Goal: Task Accomplishment & Management: Manage account settings

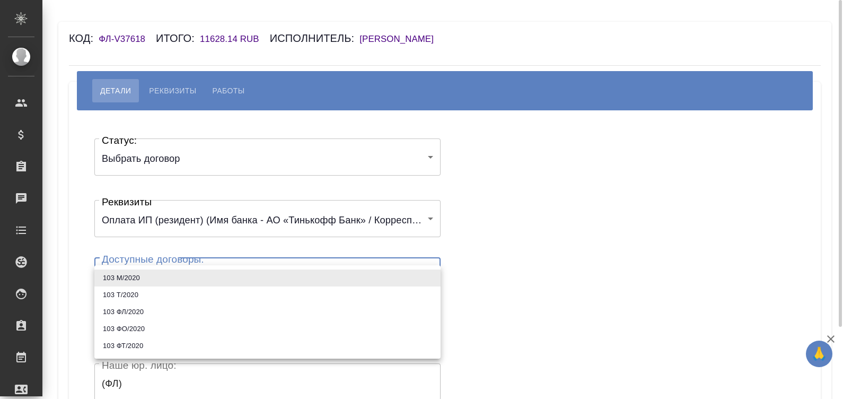
click at [149, 277] on body "🙏 .cls-1 fill:#fff; AWATERA Малинина Мария m.malinina Клиенты Спецификации Зака…" at bounding box center [421, 199] width 843 height 399
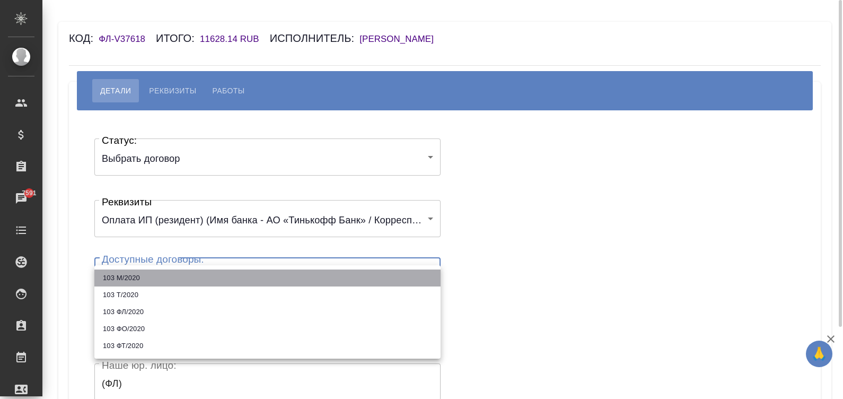
click at [149, 277] on li "103 М/2020" at bounding box center [267, 277] width 346 height 17
type input "5fe9d0630ec49f7cbe1e5ac1"
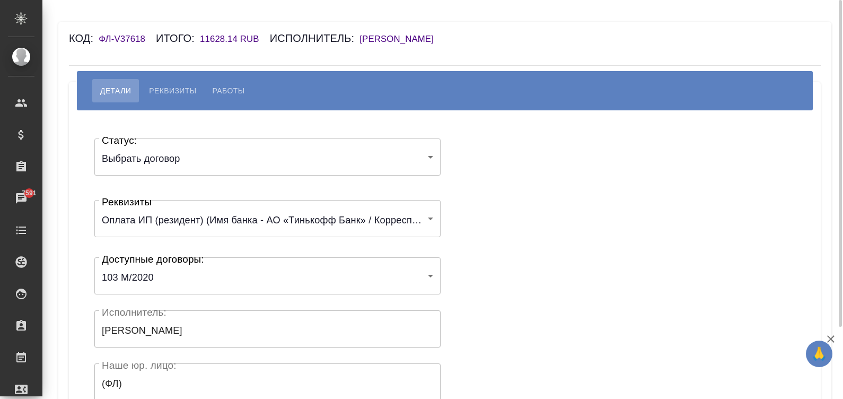
click at [555, 238] on div "Статус: Выбрать договор chooseContract Статус: Реквизиты Оплата ИП (резидент) (…" at bounding box center [445, 317] width 710 height 383
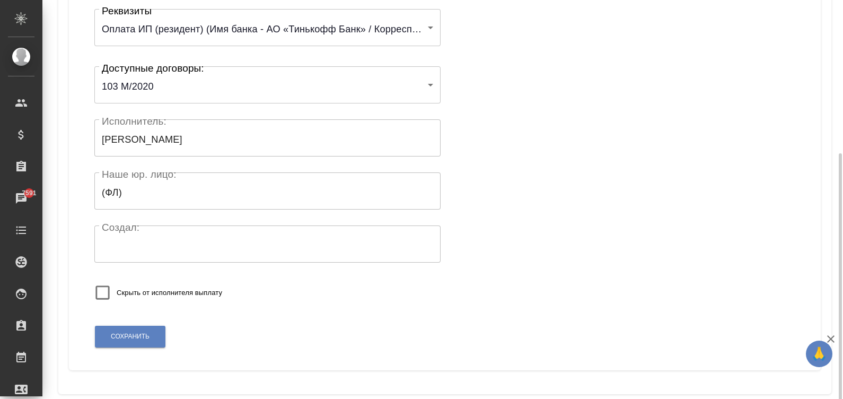
scroll to position [207, 0]
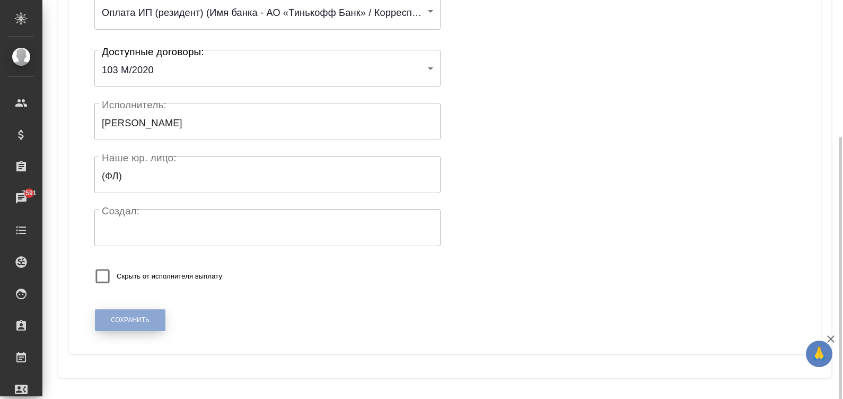
click at [122, 317] on span "Сохранить" at bounding box center [130, 320] width 39 height 9
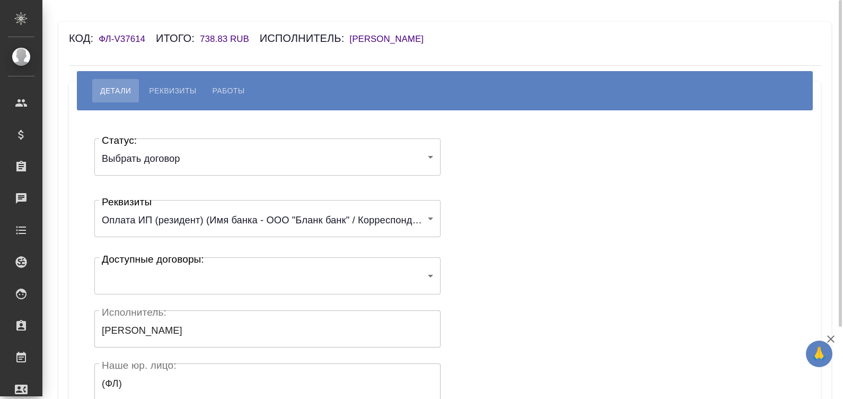
click at [194, 278] on body "🙏 .cls-1 fill:#fff; AWATERA Малинина Мария m.malinina Клиенты Спецификации Зака…" at bounding box center [421, 199] width 843 height 399
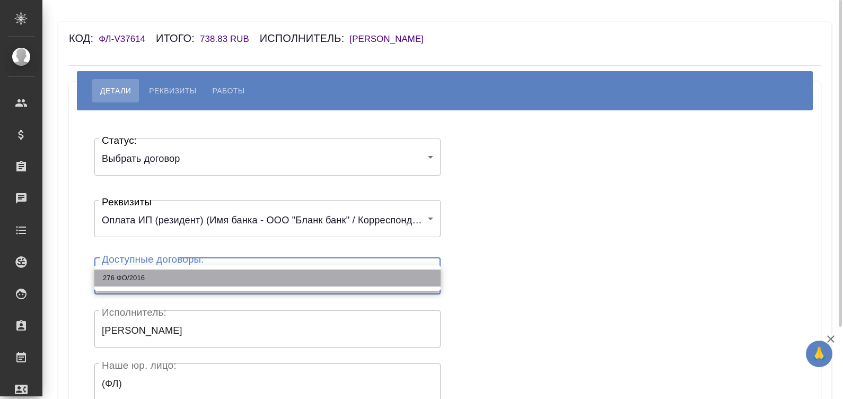
click at [194, 278] on li "276 ФО/2016" at bounding box center [267, 277] width 346 height 17
type input "613b415164c3503b43bf8ccc"
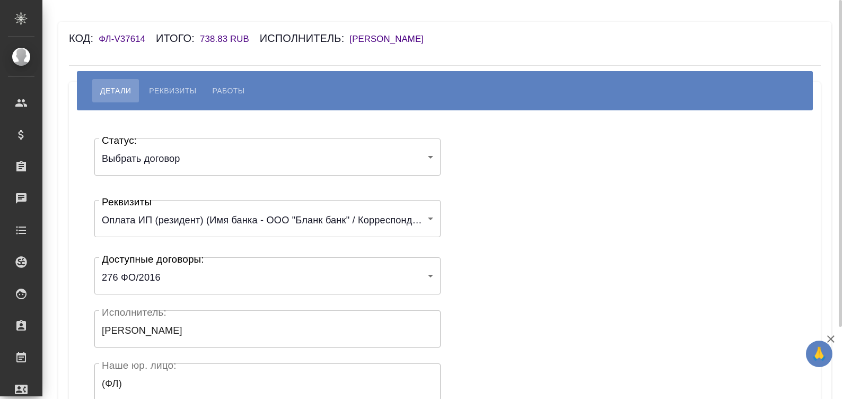
click at [499, 267] on div "Статус: Выбрать договор chooseContract Статус: Реквизиты Оплата ИП (резидент) (…" at bounding box center [445, 317] width 710 height 383
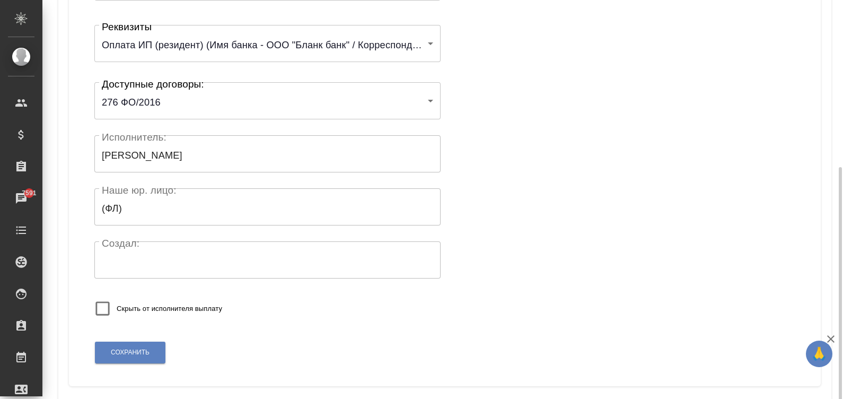
scroll to position [207, 0]
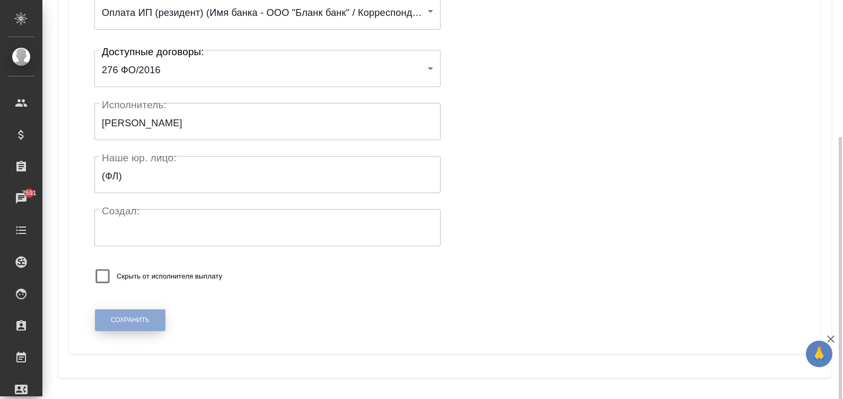
click at [119, 311] on button "Сохранить" at bounding box center [130, 320] width 71 height 22
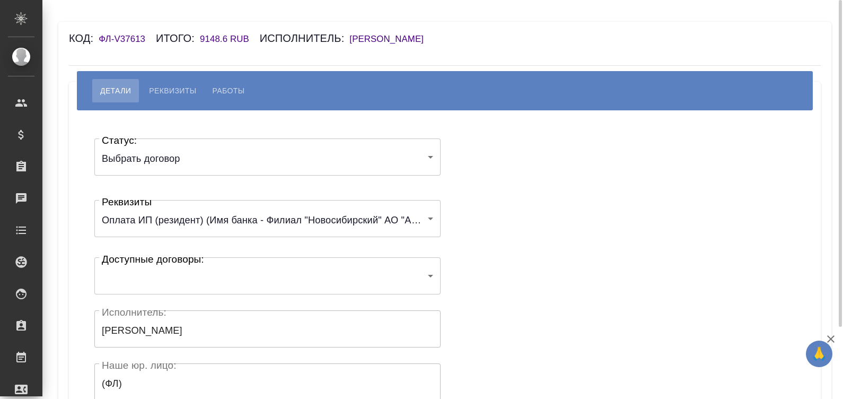
click at [182, 277] on body "🙏 .cls-1 fill:#fff; AWATERA Малинина Мария m.malinina Клиенты Спецификации Зака…" at bounding box center [421, 199] width 843 height 399
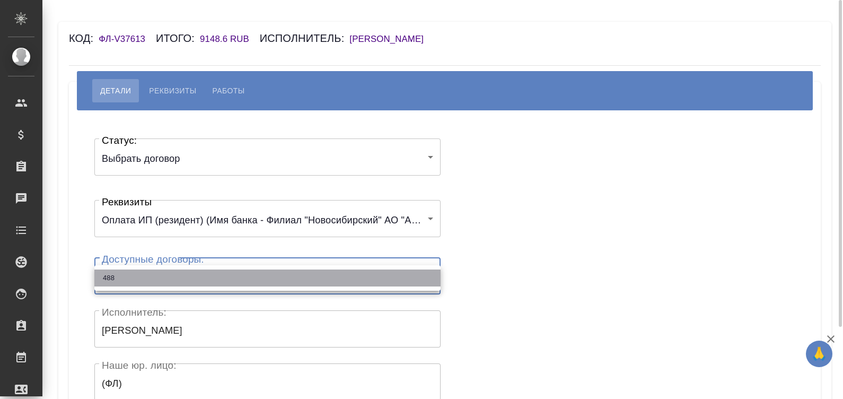
click at [182, 277] on li "488" at bounding box center [267, 277] width 346 height 17
type input "682c5e522268a887e6dd8e3e"
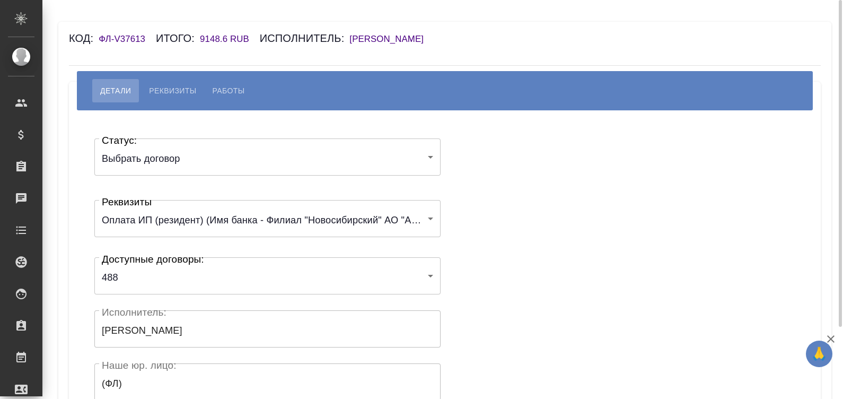
click at [477, 268] on div "Статус: Выбрать договор chooseContract Статус: Реквизиты Оплата ИП (резидент) (…" at bounding box center [445, 317] width 710 height 383
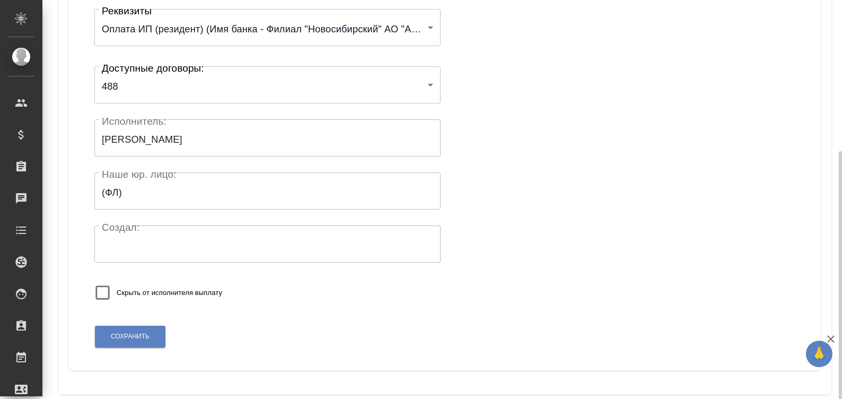
scroll to position [207, 0]
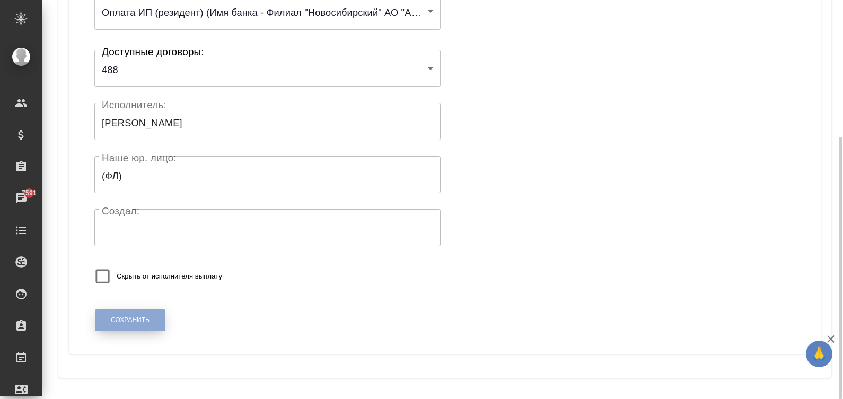
click at [137, 312] on button "Сохранить" at bounding box center [130, 320] width 71 height 22
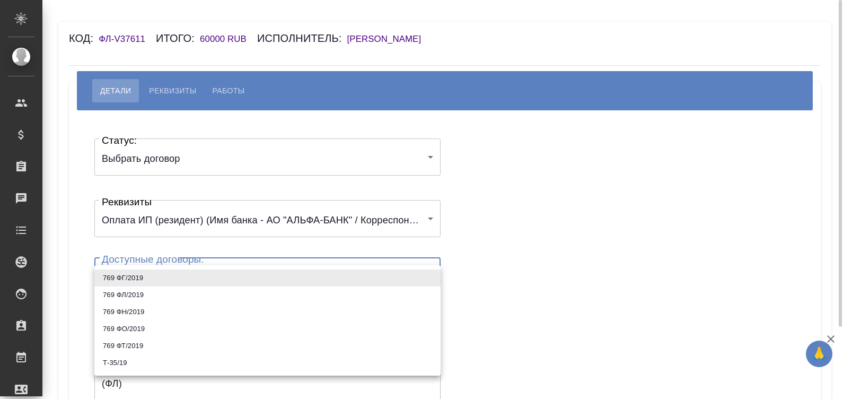
click at [215, 278] on body "🙏 .cls-1 fill:#fff; AWATERA [PERSON_NAME]malinina Клиенты Спецификации Заказы Ч…" at bounding box center [421, 199] width 843 height 399
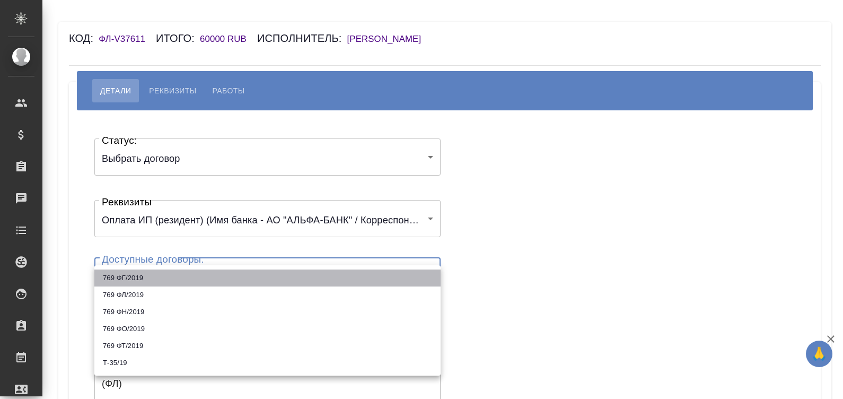
click at [138, 276] on li "769 ФГ/2019" at bounding box center [267, 277] width 346 height 17
type input "5fe9b08d3b95fd7ad319e45a"
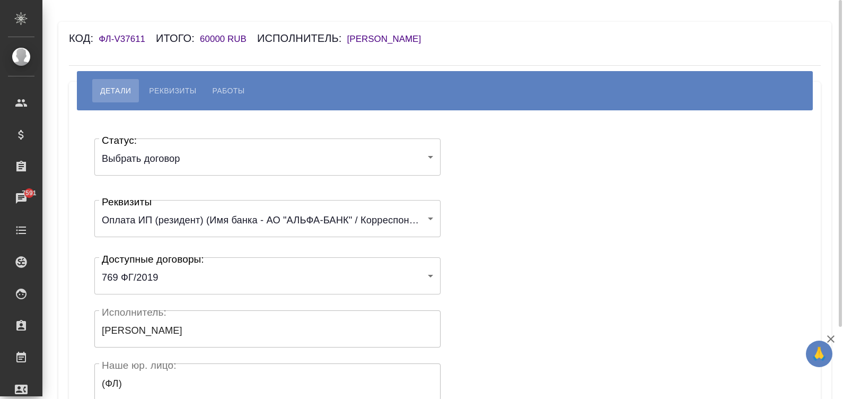
click at [529, 204] on div "Статус: Выбрать договор chooseContract Статус: Реквизиты Оплата ИП (резидент) (…" at bounding box center [445, 317] width 710 height 383
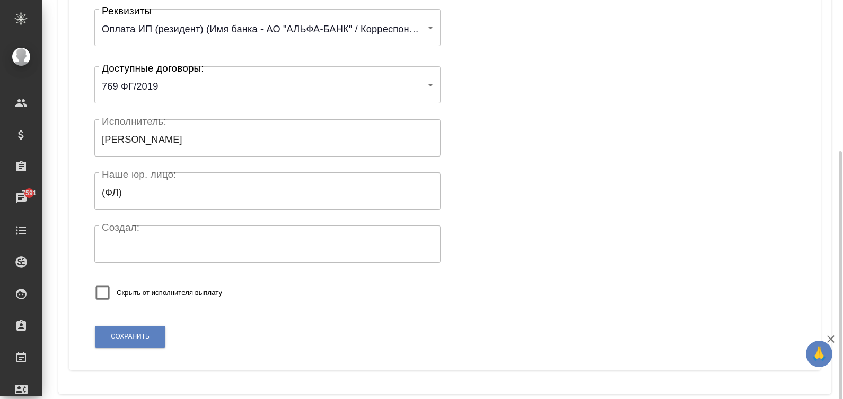
scroll to position [207, 0]
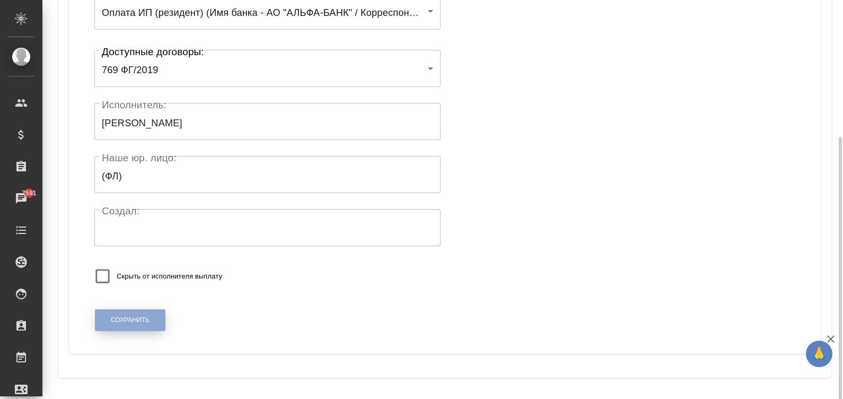
click at [131, 316] on span "Сохранить" at bounding box center [130, 320] width 39 height 9
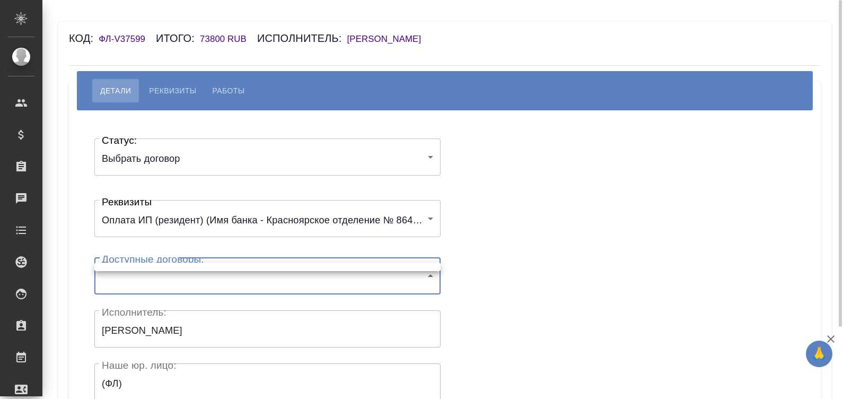
click at [202, 286] on body "🙏 .cls-1 fill:#fff; AWATERA Малинина Мария m.malinina Клиенты Спецификации Зака…" at bounding box center [421, 199] width 843 height 399
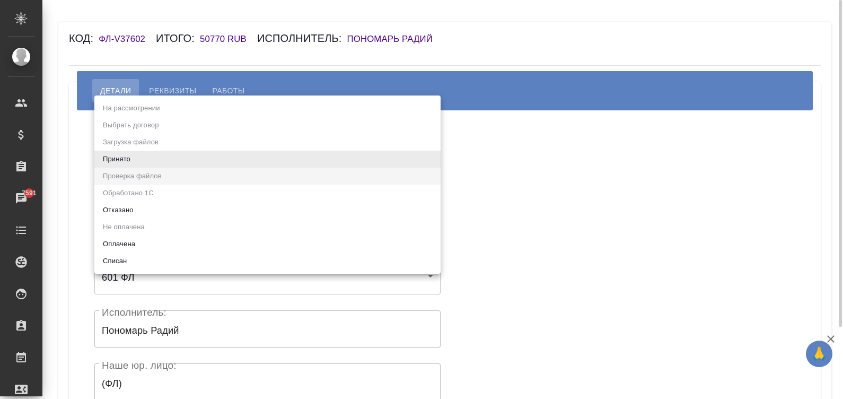
click at [182, 146] on body "🙏 .cls-1 fill:#fff; AWATERA Малинина Мария m.malinina Клиенты Спецификации Зака…" at bounding box center [421, 199] width 843 height 399
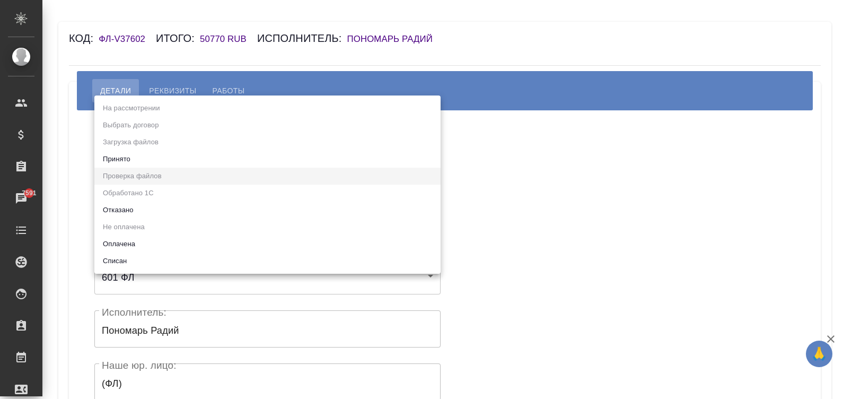
click at [139, 149] on ul "На рассмотрении Выбрать договор Загрузка файлов Принято Проверка файлов Обработ…" at bounding box center [267, 184] width 346 height 178
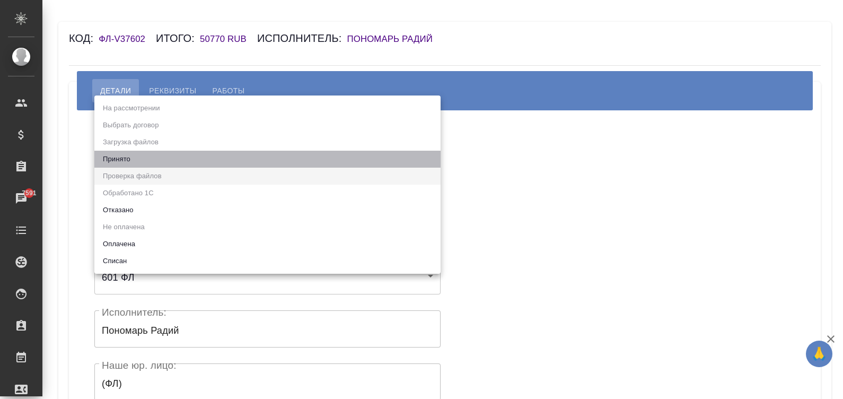
click at [117, 160] on li "Принято" at bounding box center [267, 159] width 346 height 17
type input "accepted"
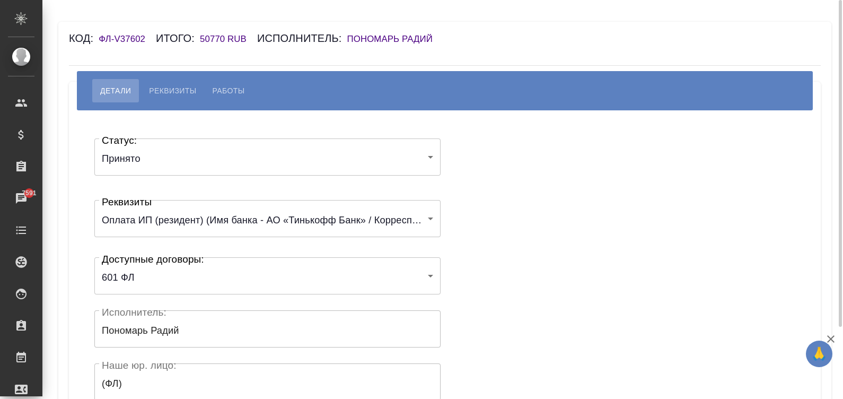
click at [527, 205] on div "Статус: Принято accepted Статус: Реквизиты Оплата ИП (резидент) (Имя банка - АО…" at bounding box center [445, 317] width 710 height 383
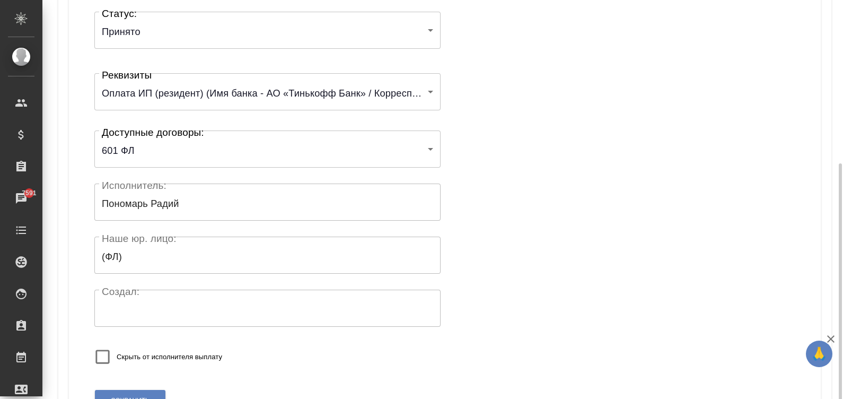
scroll to position [207, 0]
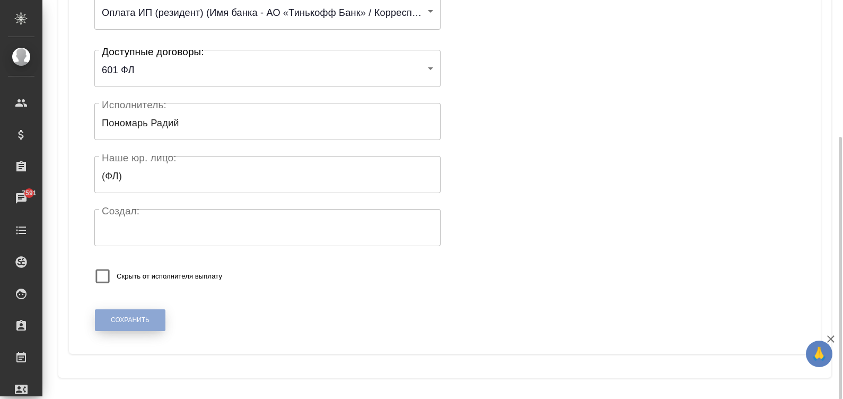
click at [109, 313] on button "Сохранить" at bounding box center [130, 320] width 71 height 22
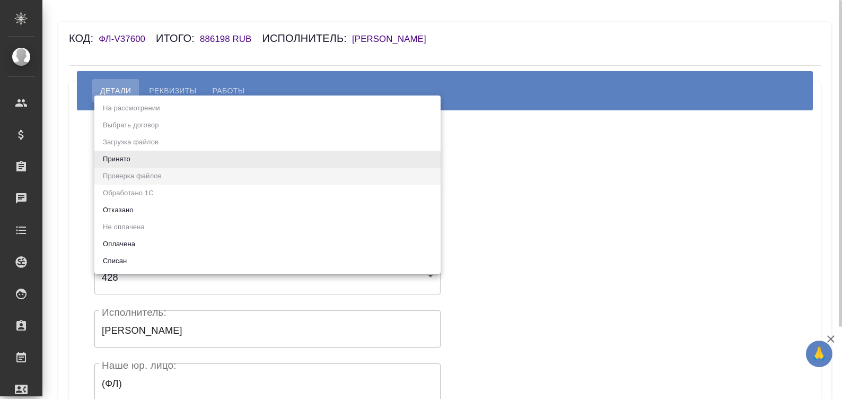
click at [169, 156] on body "🙏 .cls-1 fill:#fff; AWATERA [PERSON_NAME]malinina Клиенты Спецификации Заказы Ч…" at bounding box center [421, 199] width 843 height 399
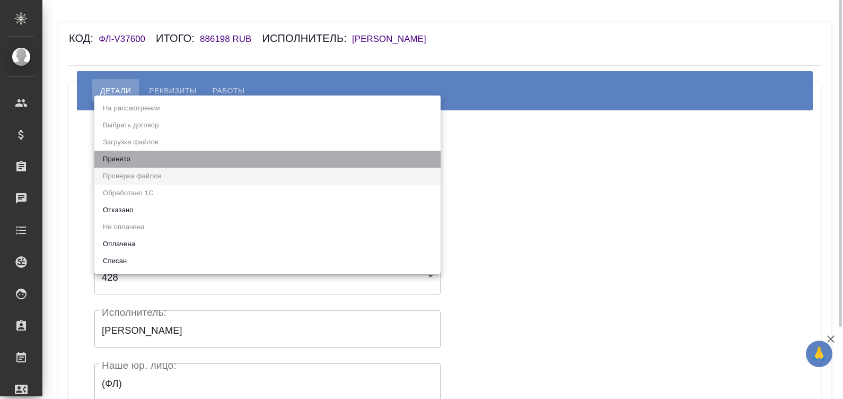
click at [169, 156] on li "Принято" at bounding box center [267, 159] width 346 height 17
type input "accepted"
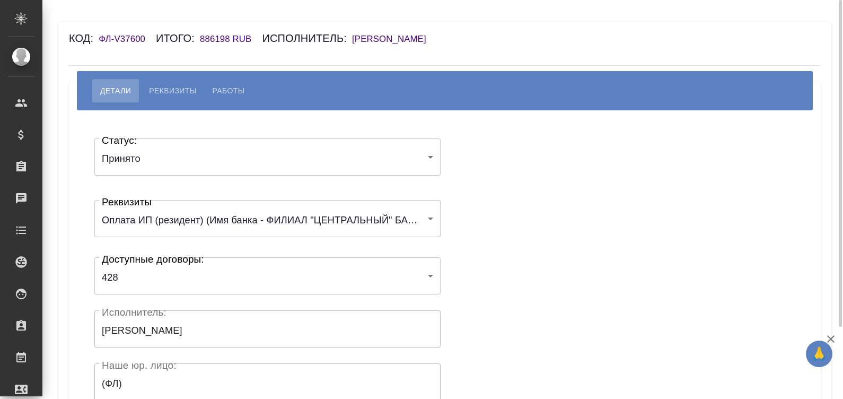
click at [493, 149] on div "Статус: Принято accepted Статус: Реквизиты Оплата ИП (резидент) (Имя банка - ФИ…" at bounding box center [445, 317] width 710 height 383
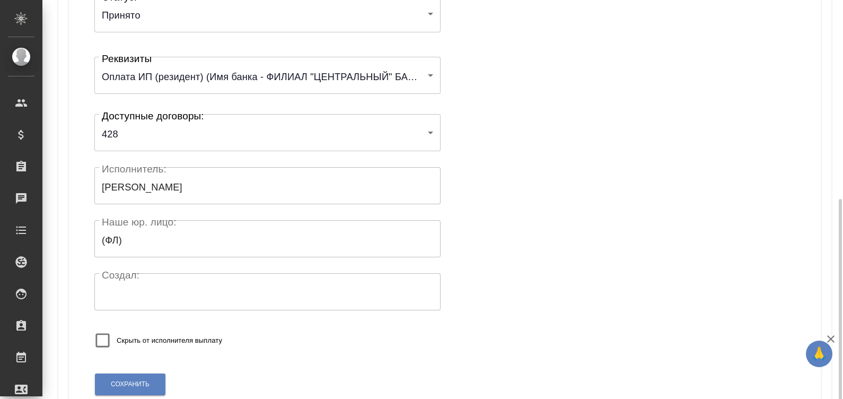
scroll to position [207, 0]
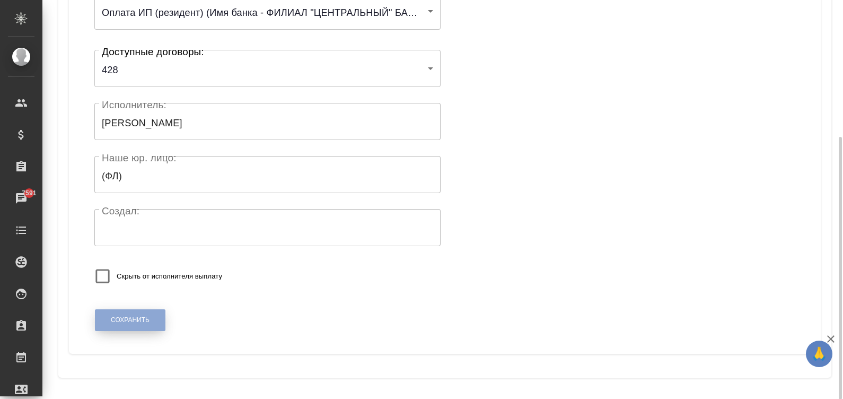
click at [133, 313] on button "Сохранить" at bounding box center [130, 320] width 71 height 22
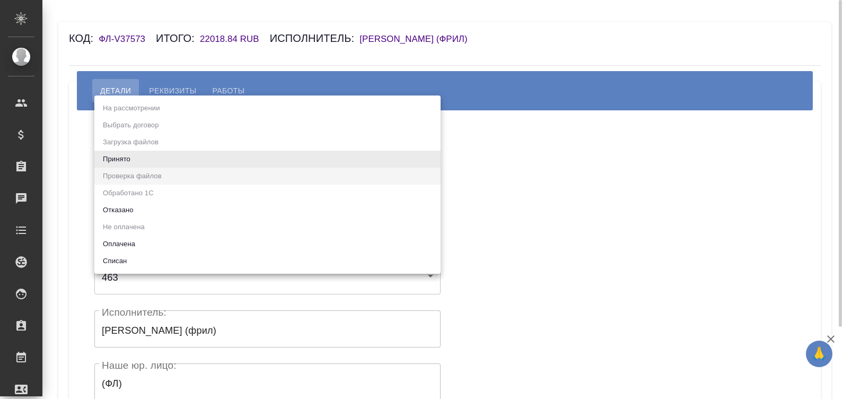
click at [202, 156] on body "🙏 .cls-1 fill:#fff; AWATERA [PERSON_NAME]malinina Клиенты Спецификации Заказы Ч…" at bounding box center [421, 199] width 843 height 399
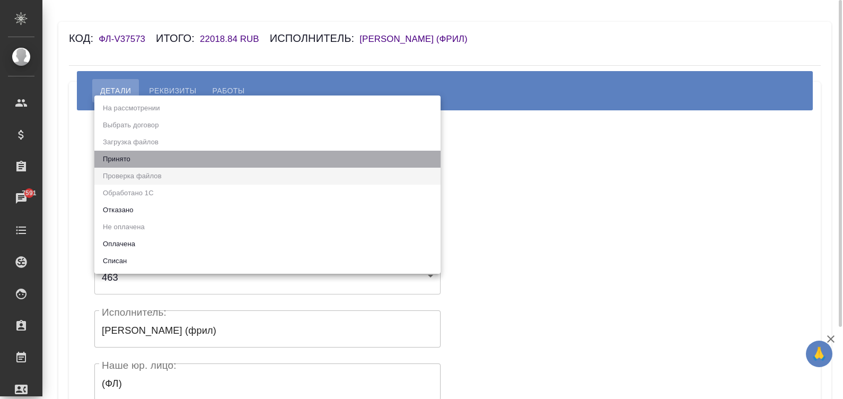
click at [202, 156] on li "Принято" at bounding box center [267, 159] width 346 height 17
type input "accepted"
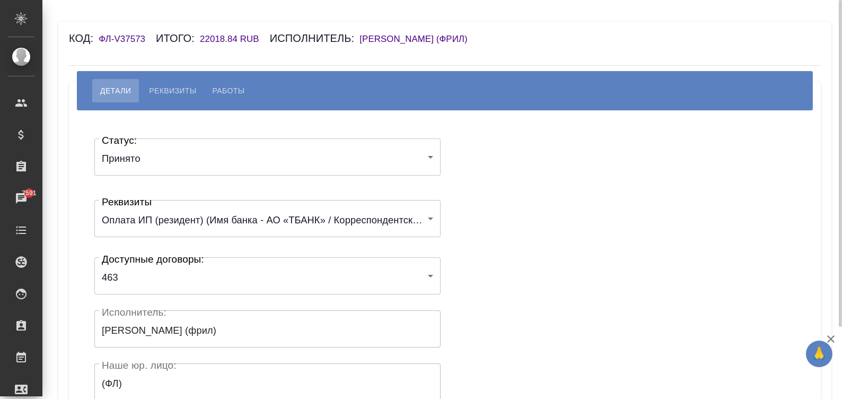
click at [533, 154] on div "Статус: Принято accepted Статус: Реквизиты Оплата ИП (резидент) (Имя банка - АО…" at bounding box center [445, 317] width 710 height 383
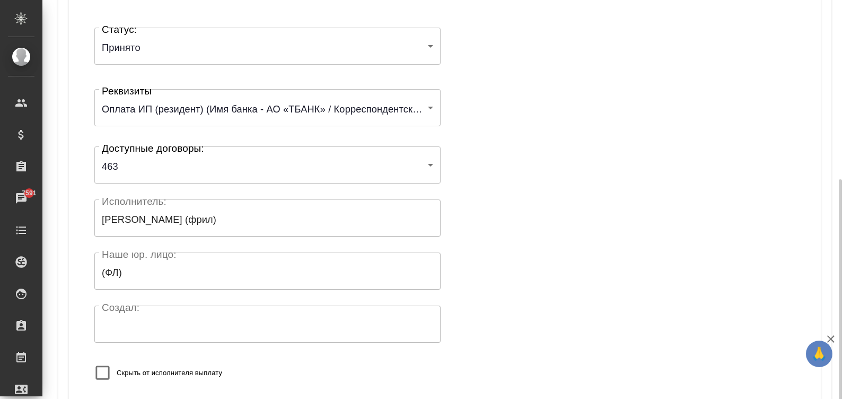
scroll to position [207, 0]
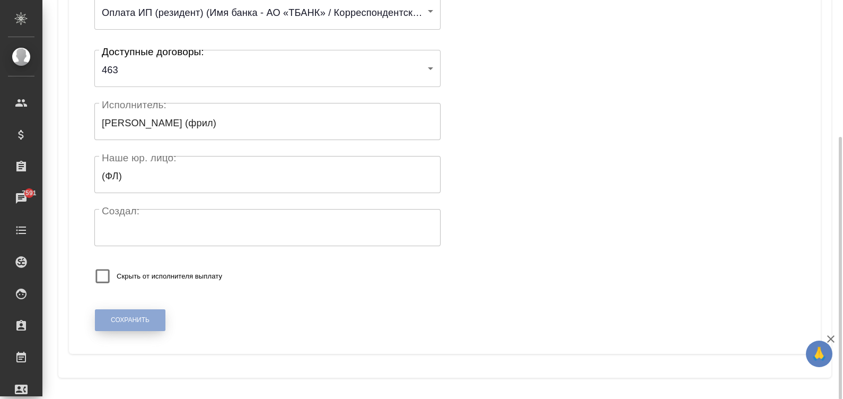
click at [132, 320] on span "Сохранить" at bounding box center [130, 320] width 39 height 9
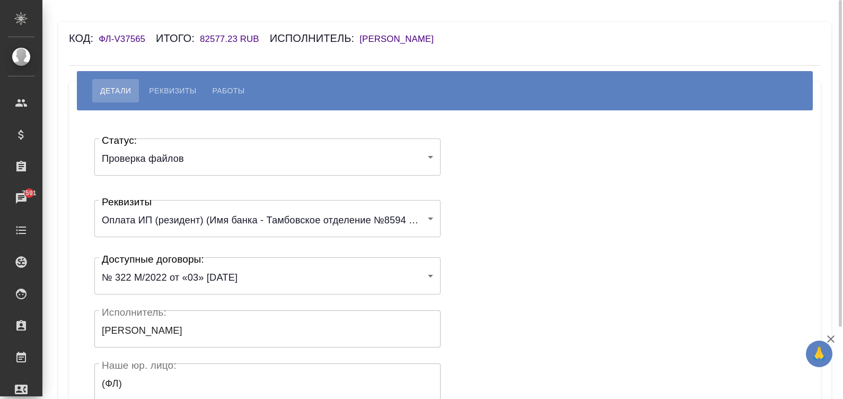
click at [163, 151] on body "🙏 .cls-1 fill:#fff; AWATERA Малинина Мария m.malinina Клиенты Спецификации Зака…" at bounding box center [421, 199] width 843 height 399
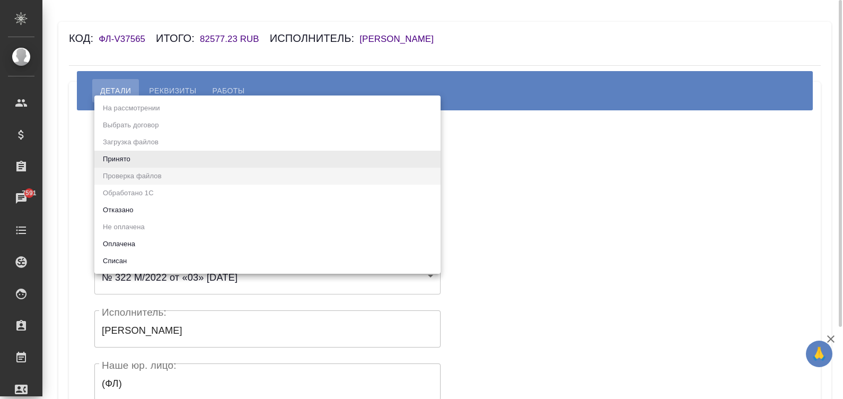
click at [163, 151] on li "Принято" at bounding box center [267, 159] width 346 height 17
type input "accepted"
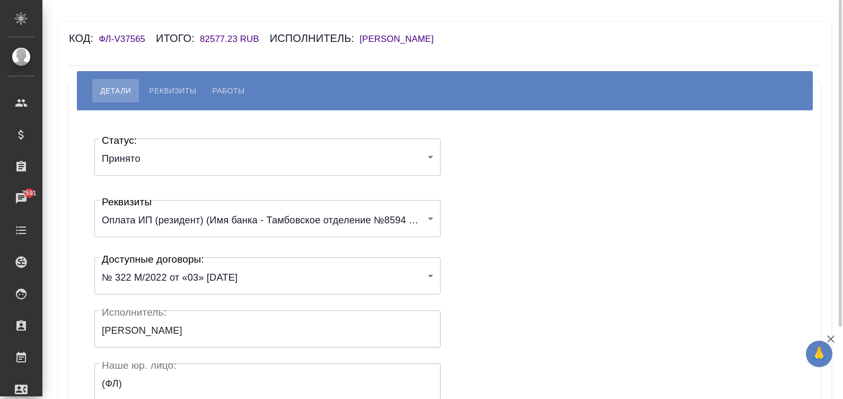
click at [508, 177] on div "Статус: Принято accepted Статус: Реквизиты Оплата ИП (резидент) (Имя банка - Та…" at bounding box center [445, 317] width 710 height 383
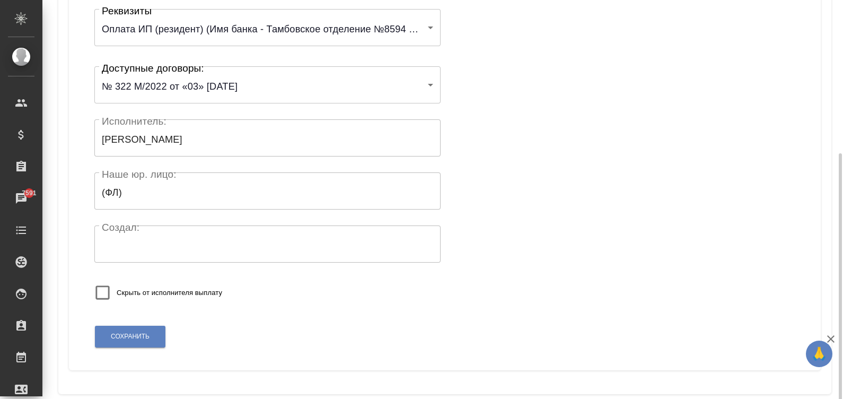
scroll to position [207, 0]
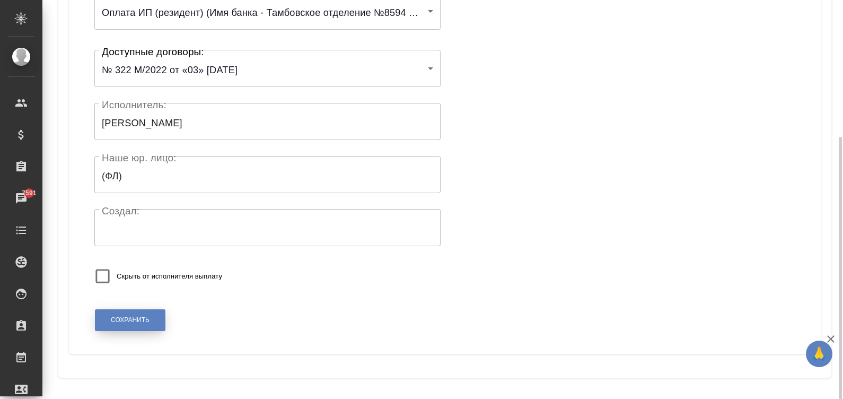
click at [109, 319] on button "Сохранить" at bounding box center [130, 320] width 71 height 22
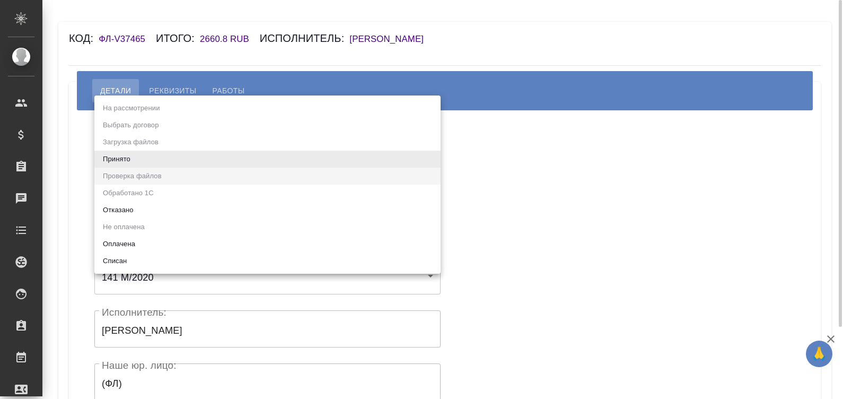
click at [190, 153] on body "🙏 .cls-1 fill:#fff; AWATERA Малинина Мария m.malinina Клиенты Спецификации Зака…" at bounding box center [421, 199] width 843 height 399
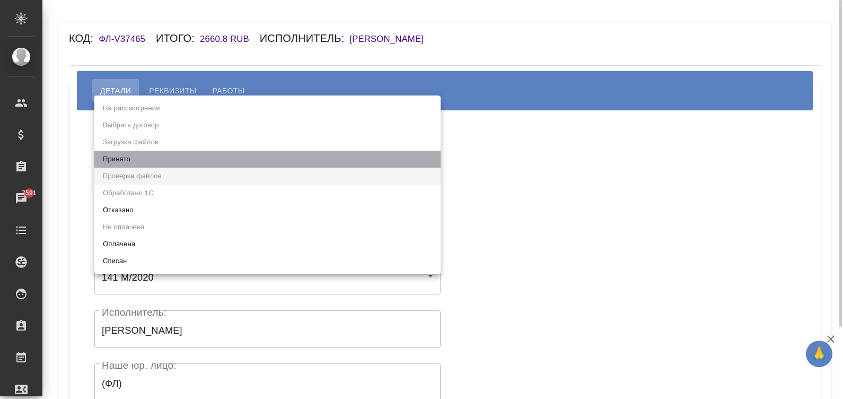
click at [190, 153] on li "Принято" at bounding box center [267, 159] width 346 height 17
type input "accepted"
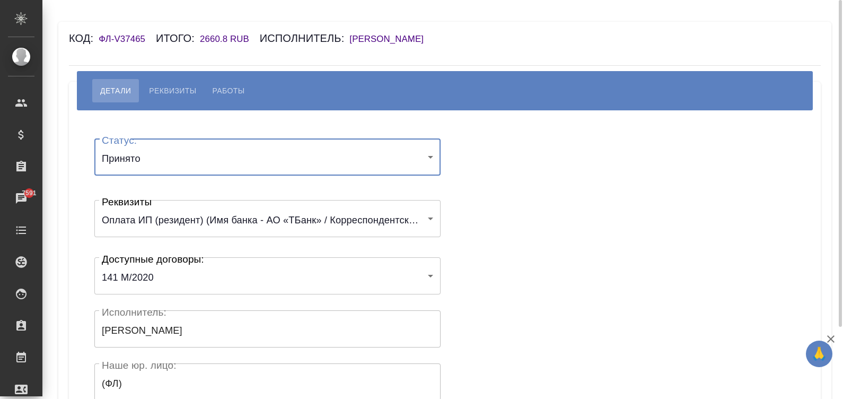
click at [484, 171] on div "Статус: Принято accepted Статус: Реквизиты Оплата ИП (резидент) (Имя банка - АО…" at bounding box center [445, 317] width 710 height 383
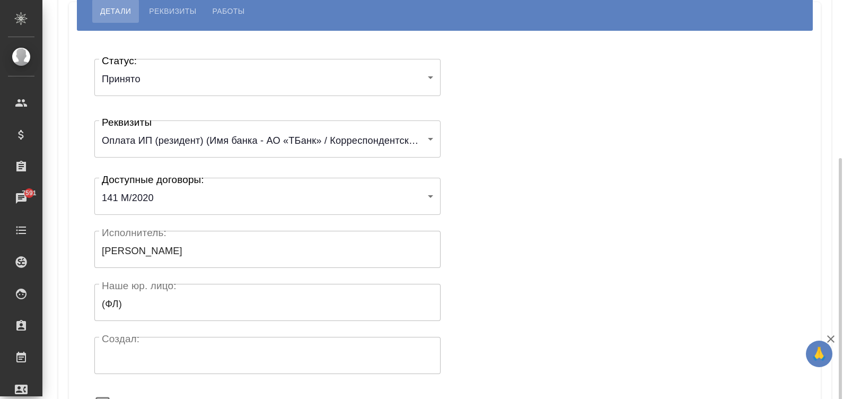
scroll to position [207, 0]
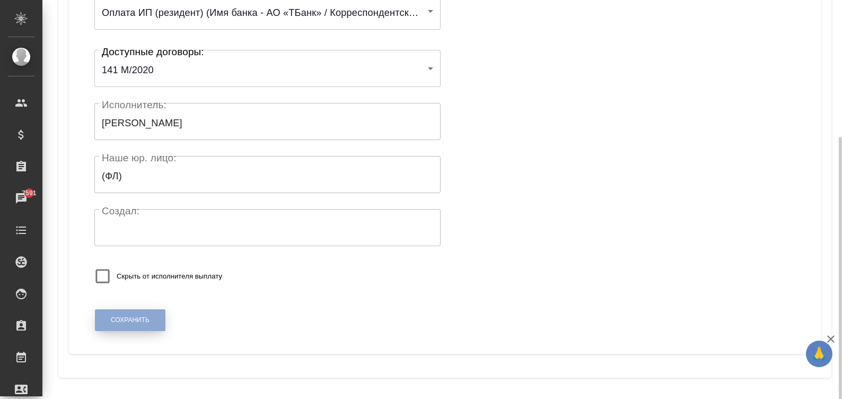
click at [125, 313] on button "Сохранить" at bounding box center [130, 320] width 71 height 22
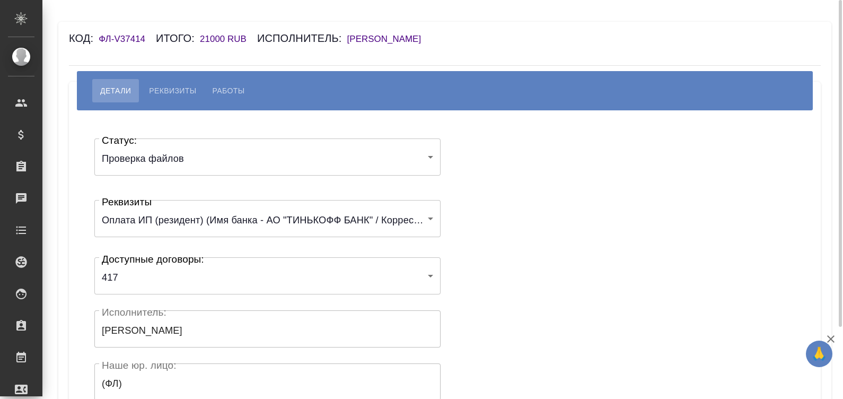
click at [178, 159] on body "🙏 .cls-1 fill:#fff; AWATERA [PERSON_NAME]malinina Клиенты Спецификации Заказы Ч…" at bounding box center [421, 199] width 843 height 399
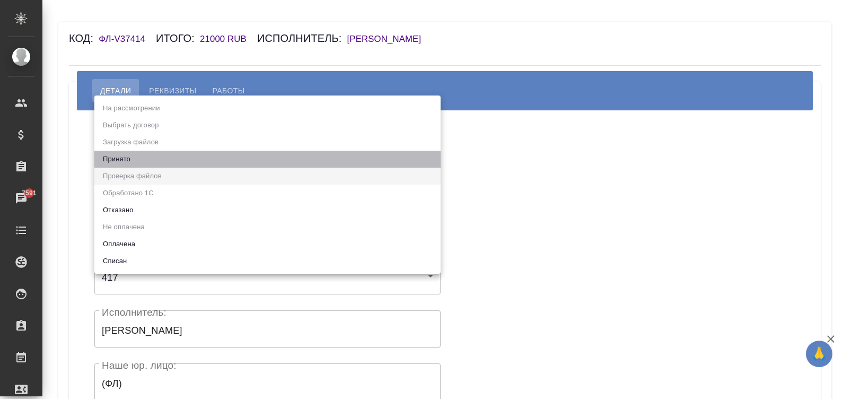
click at [115, 156] on li "Принято" at bounding box center [267, 159] width 346 height 17
type input "accepted"
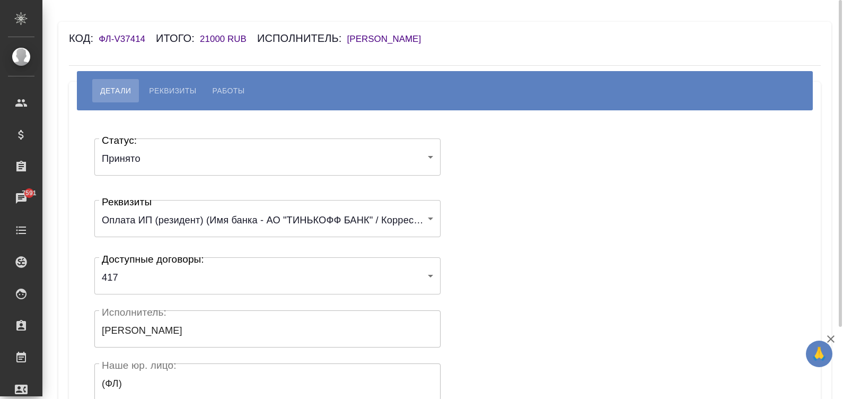
click at [533, 211] on div "Статус: Принято accepted Статус: Реквизиты Оплата ИП (резидент) (Имя банка - АО…" at bounding box center [445, 317] width 710 height 383
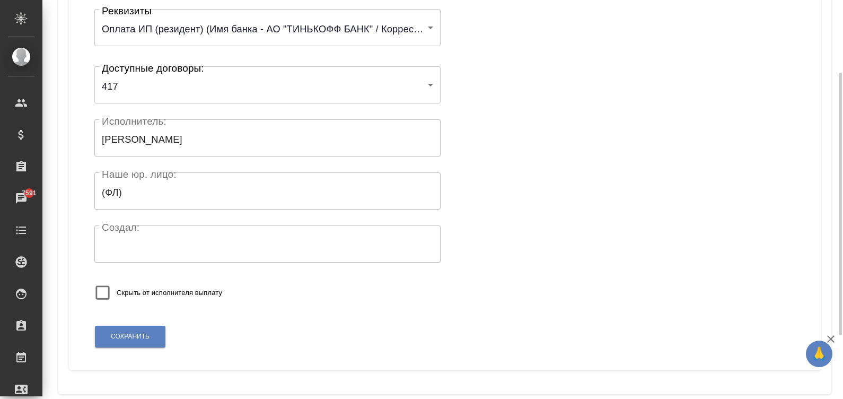
scroll to position [207, 0]
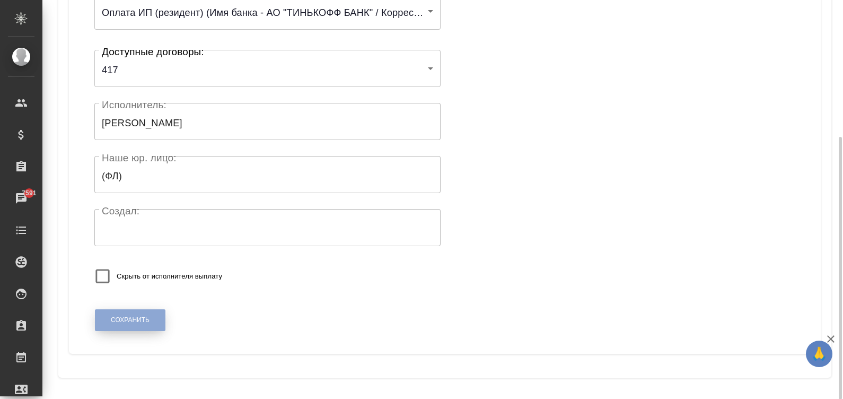
click at [120, 311] on button "Сохранить" at bounding box center [130, 320] width 71 height 22
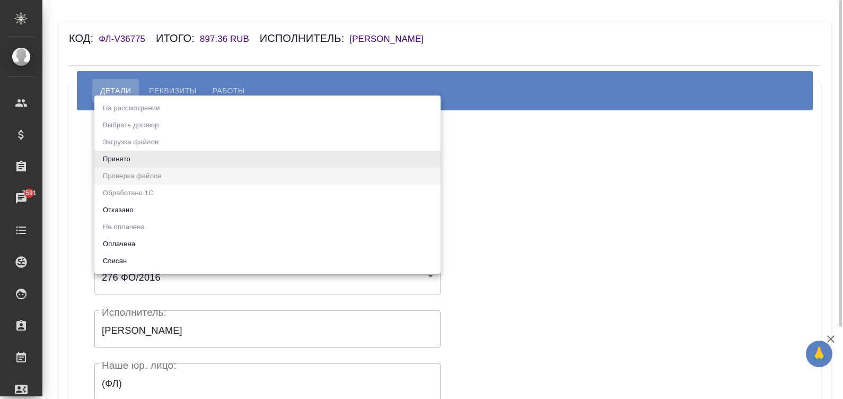
click at [137, 163] on body "🙏 .cls-1 fill:#fff; AWATERA [PERSON_NAME][PERSON_NAME] Спецификации Заказы 7591…" at bounding box center [421, 199] width 843 height 399
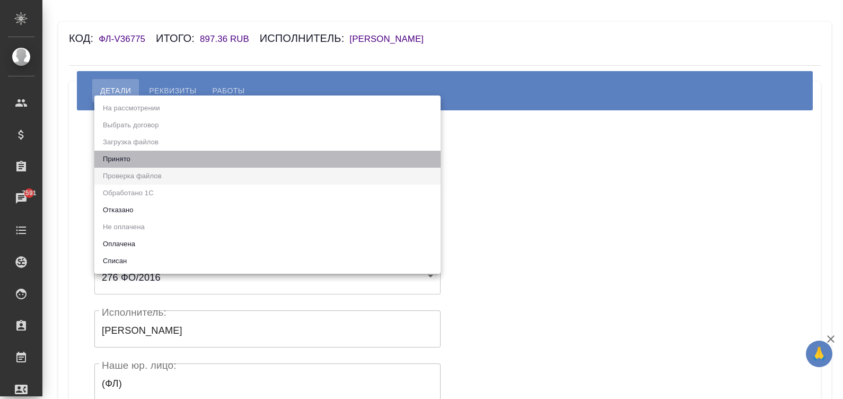
click at [122, 154] on li "Принято" at bounding box center [267, 159] width 346 height 17
type input "accepted"
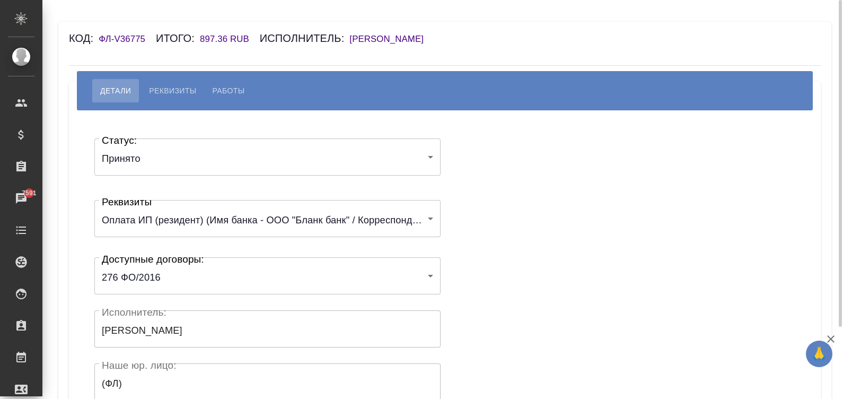
click at [537, 268] on div "Статус: Принято accepted Статус: Реквизиты Оплата ИП (резидент) (Имя банка - ОО…" at bounding box center [445, 317] width 710 height 383
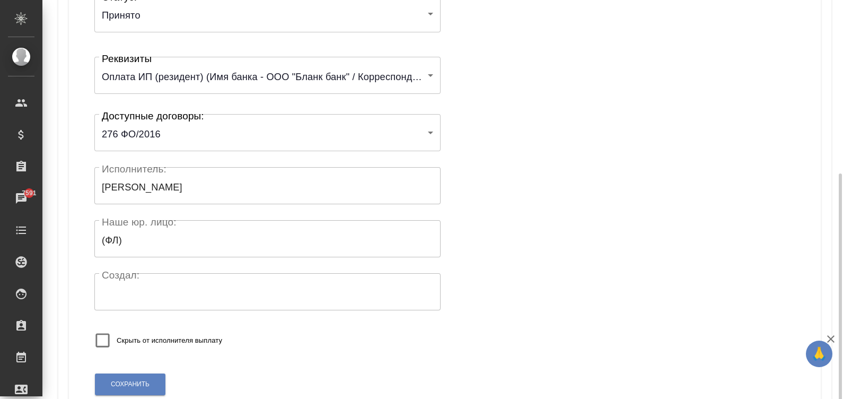
scroll to position [207, 0]
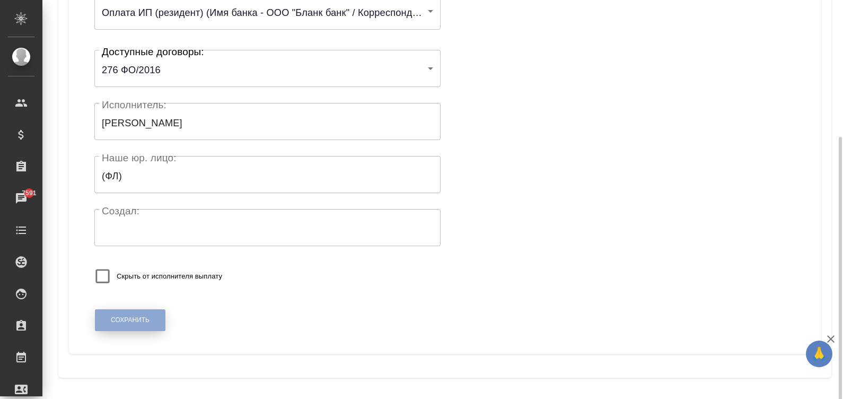
click at [121, 317] on span "Сохранить" at bounding box center [130, 320] width 39 height 9
